Goal: Information Seeking & Learning: Learn about a topic

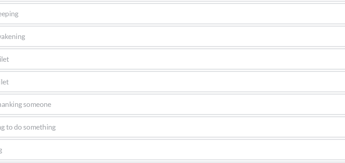
scroll to position [450, 0]
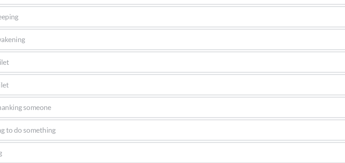
drag, startPoint x: 168, startPoint y: 145, endPoint x: 159, endPoint y: 144, distance: 9.0
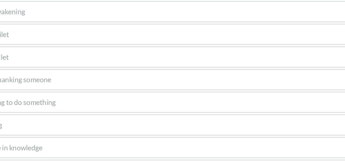
drag, startPoint x: 137, startPoint y: 136, endPoint x: 224, endPoint y: 109, distance: 91.5
click at [224, 109] on div "11- When thanking someone" at bounding box center [173, 110] width 320 height 12
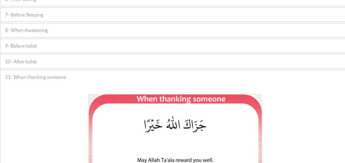
scroll to position [166, 0]
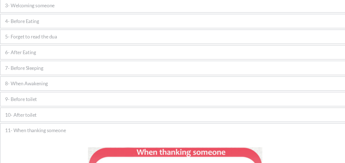
click at [38, 88] on span "9- Before toilet" at bounding box center [31, 90] width 29 height 7
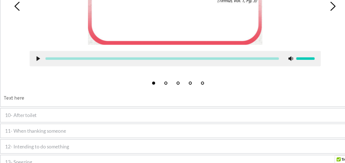
scroll to position [358, 0]
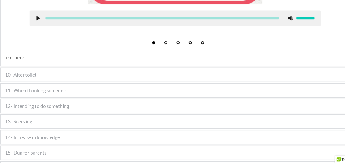
click at [49, 78] on div "10- After toilet" at bounding box center [173, 82] width 320 height 12
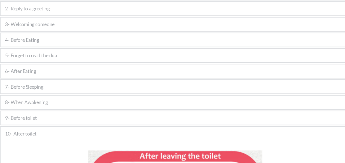
scroll to position [123, 0]
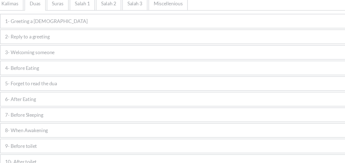
click at [42, 92] on span "6- After Eating" at bounding box center [31, 90] width 28 height 7
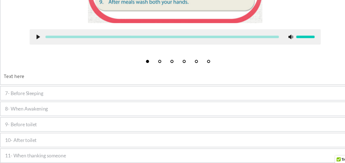
scroll to position [418, 0]
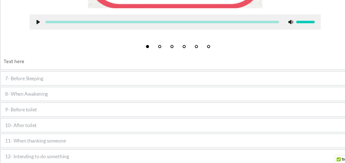
click at [62, 85] on div "7- Before Sleeping" at bounding box center [173, 85] width 320 height 12
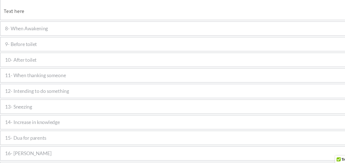
scroll to position [375, 0]
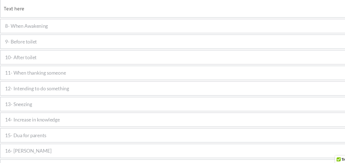
click at [44, 36] on span "8- When Awakening" at bounding box center [36, 37] width 39 height 7
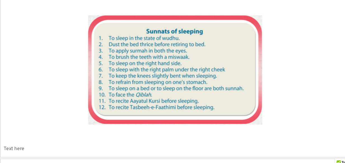
scroll to position [390, 0]
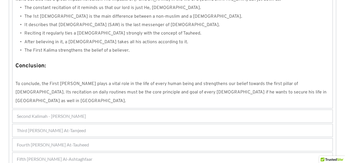
scroll to position [557, 0]
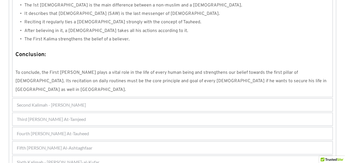
click at [88, 144] on span "Fifth [PERSON_NAME] Al-Ashtaghfaar" at bounding box center [55, 147] width 76 height 7
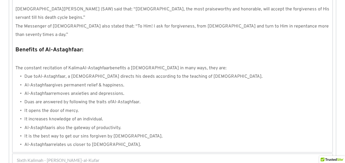
scroll to position [656, 0]
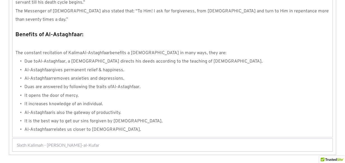
click at [62, 141] on span "Sixth Kalimah - [PERSON_NAME]-al-Kufar" at bounding box center [58, 144] width 83 height 7
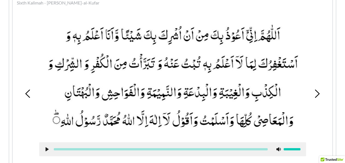
scroll to position [207, 0]
